Goal: Task Accomplishment & Management: Manage account settings

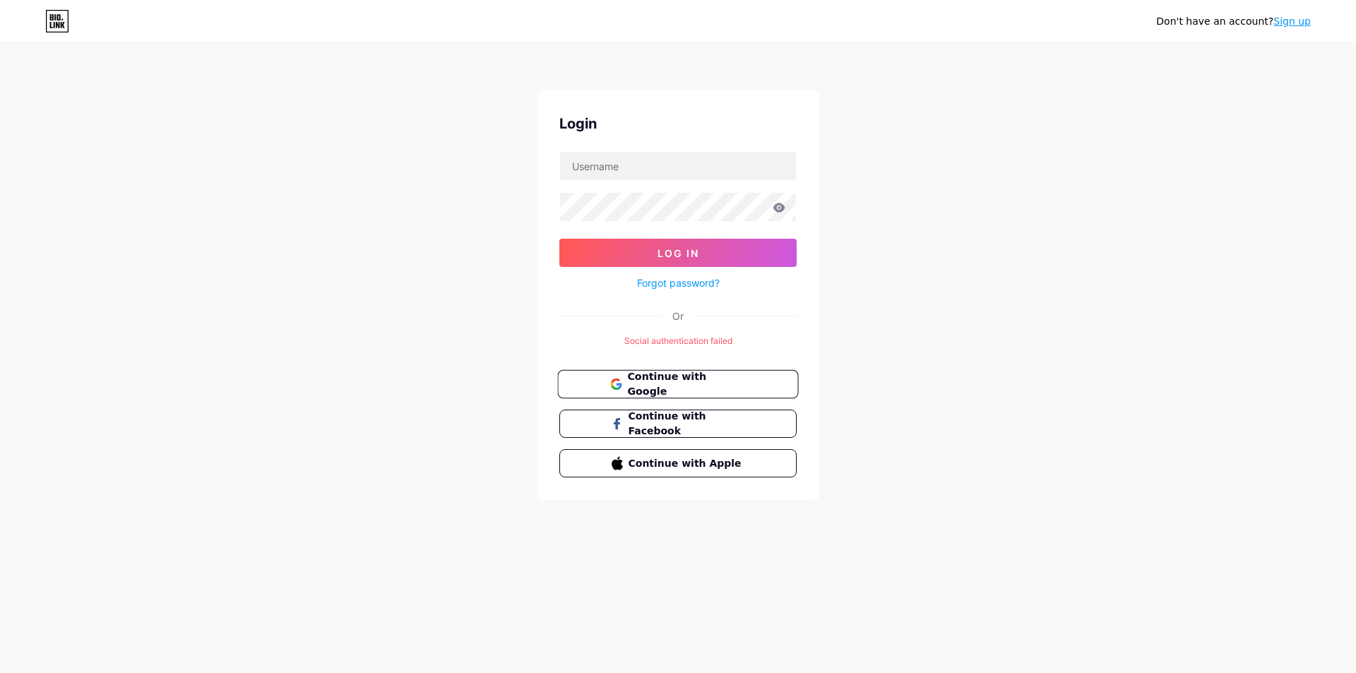
click at [675, 374] on button "Continue with Google" at bounding box center [677, 384] width 241 height 29
click at [632, 167] on input "text" at bounding box center [678, 166] width 236 height 28
type input "[EMAIL_ADDRESS][DOMAIN_NAME]"
click at [560, 239] on button "Log In" at bounding box center [678, 253] width 237 height 28
